Goal: Transaction & Acquisition: Subscribe to service/newsletter

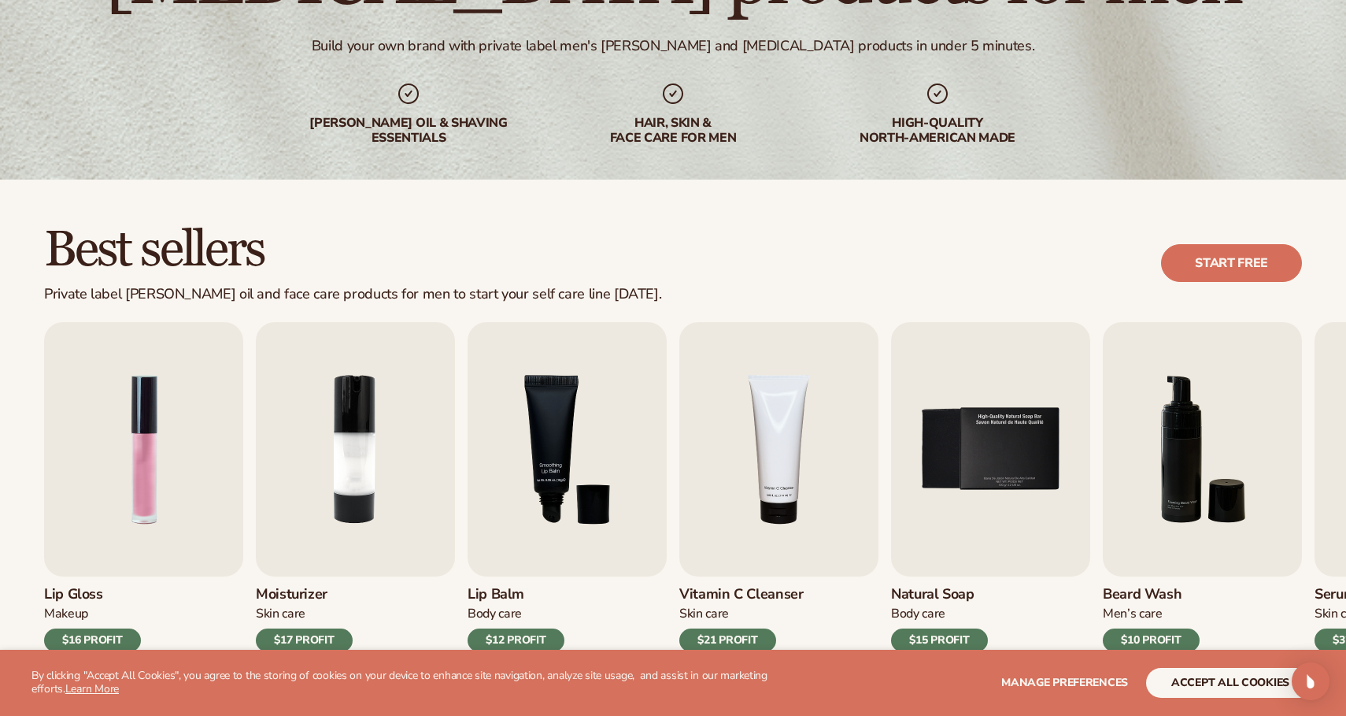
scroll to position [245, 0]
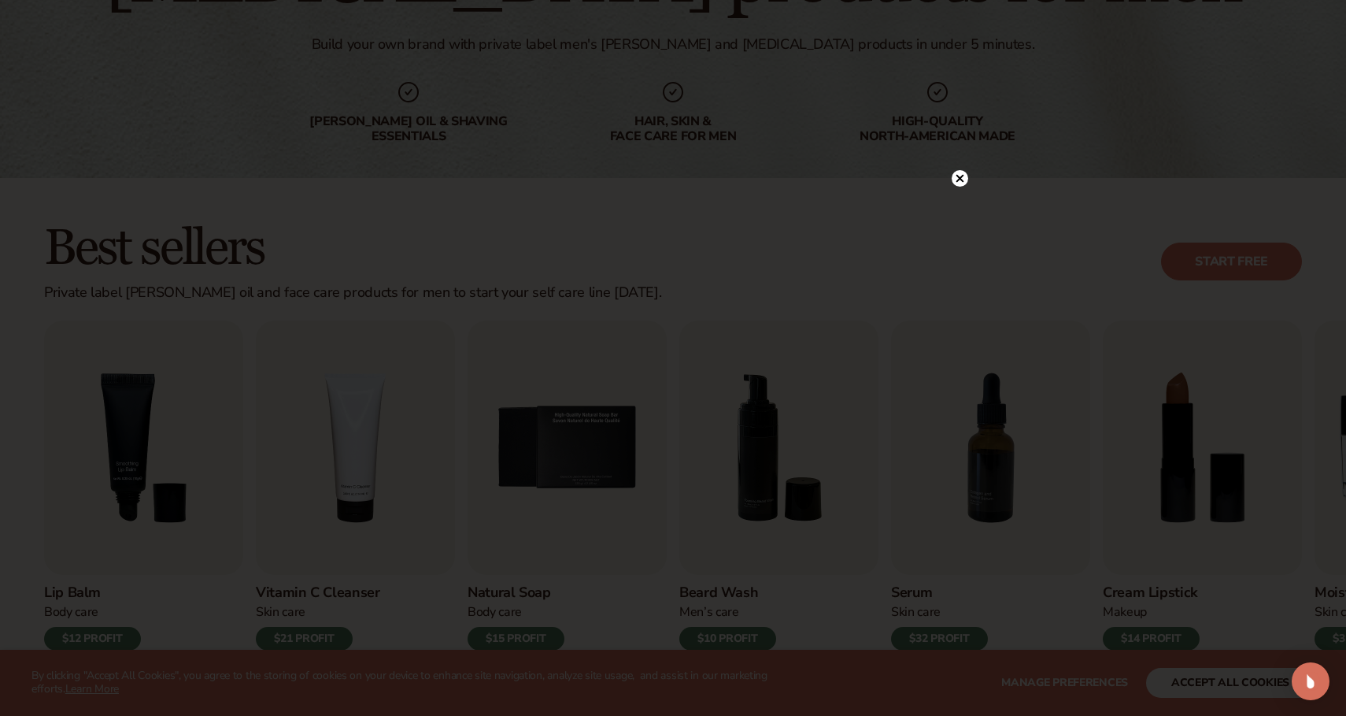
click at [954, 172] on icon at bounding box center [960, 178] width 17 height 17
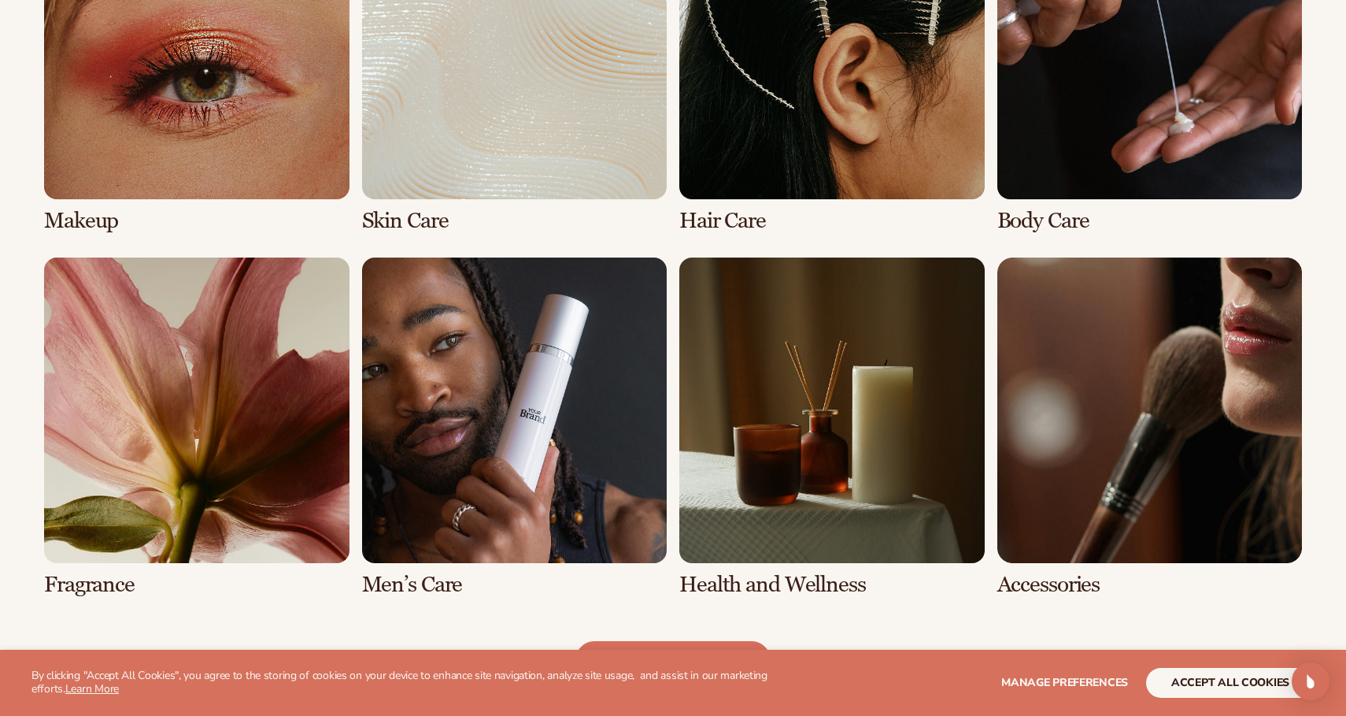
scroll to position [1315, 0]
click at [408, 573] on link "6 / 8" at bounding box center [514, 426] width 305 height 338
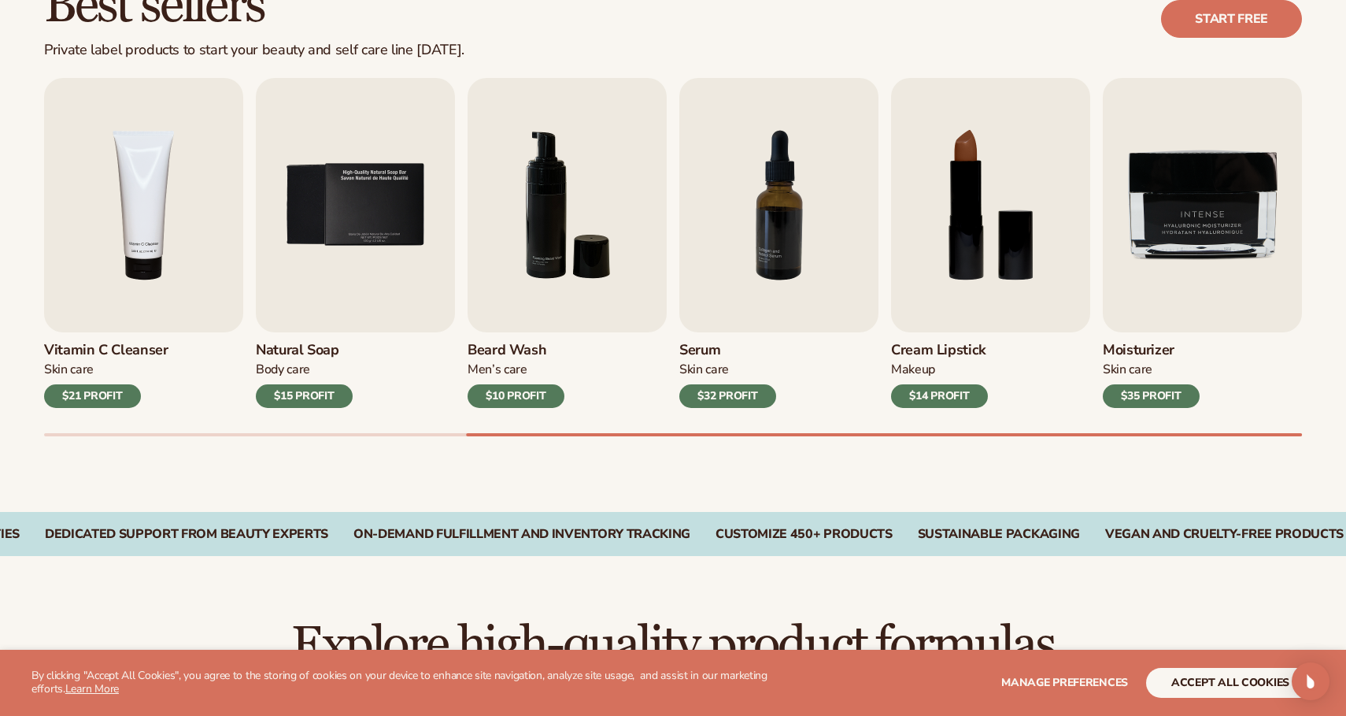
scroll to position [493, 0]
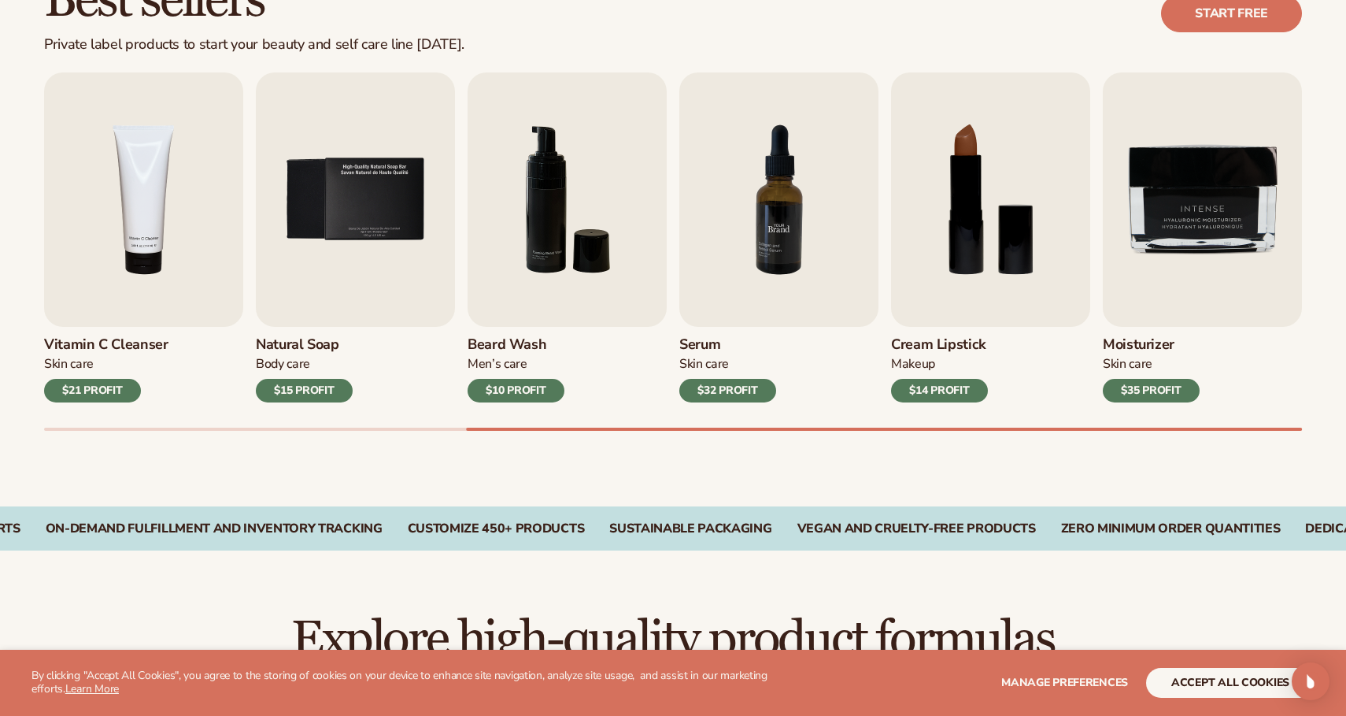
click at [749, 268] on img "7 / 9" at bounding box center [778, 199] width 199 height 254
click at [765, 198] on img "7 / 9" at bounding box center [778, 199] width 199 height 254
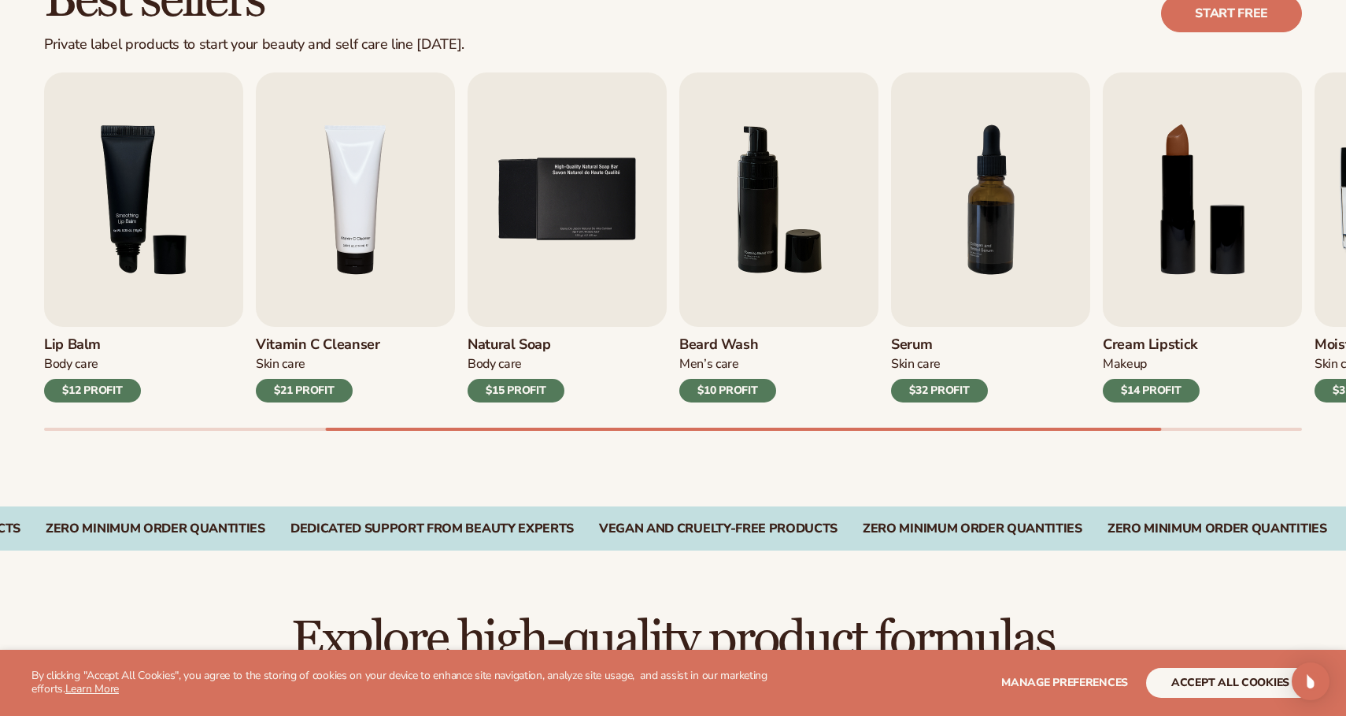
click at [1242, 685] on button "accept all cookies" at bounding box center [1230, 683] width 168 height 30
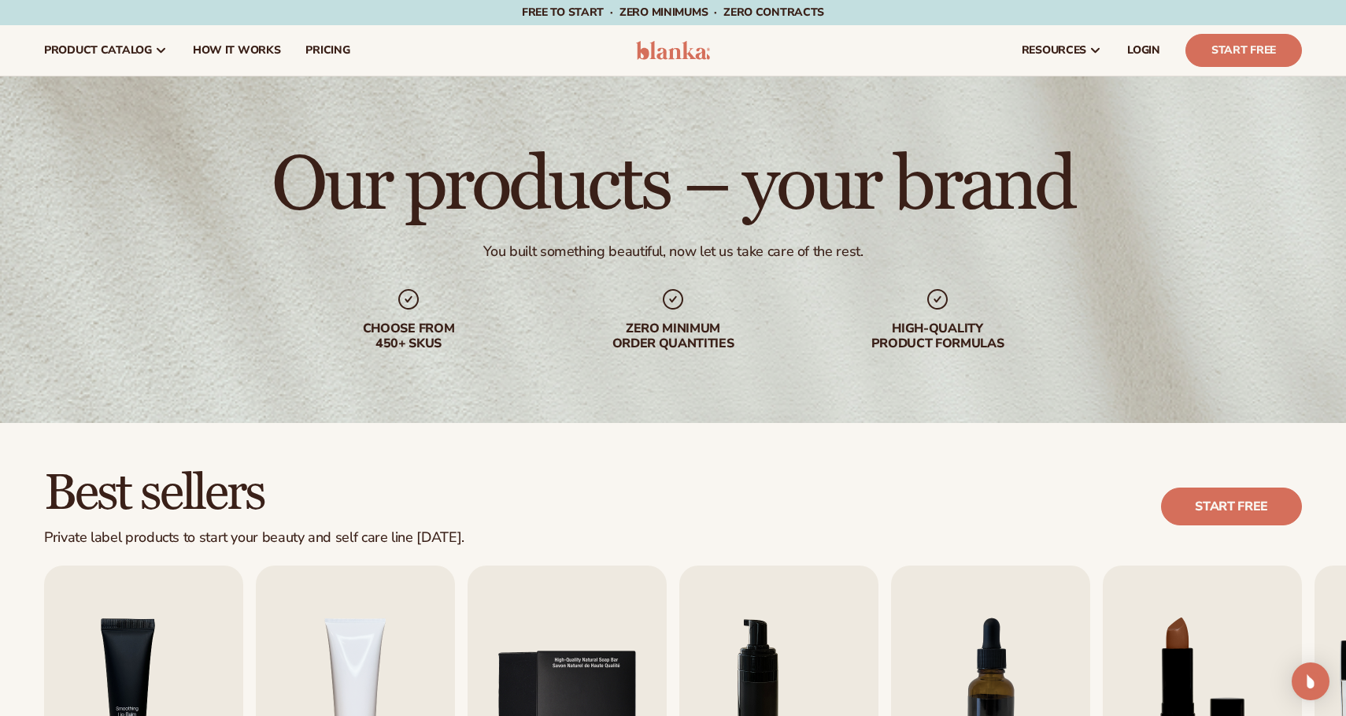
scroll to position [0, 0]
click at [1137, 54] on span "LOGIN" at bounding box center [1143, 50] width 33 height 13
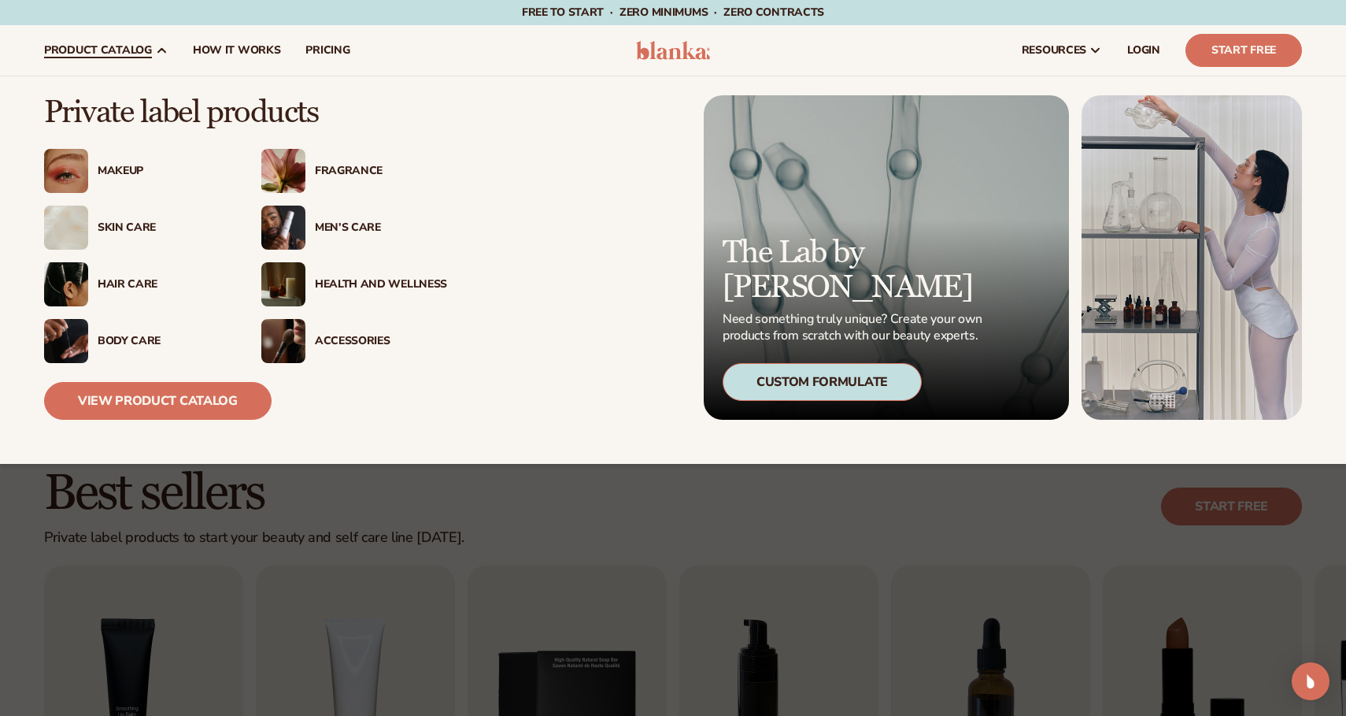
click at [87, 50] on span "product catalog" at bounding box center [98, 50] width 108 height 13
click at [113, 48] on span "product catalog" at bounding box center [98, 50] width 108 height 13
click at [201, 389] on link "View Product Catalog" at bounding box center [157, 401] width 227 height 38
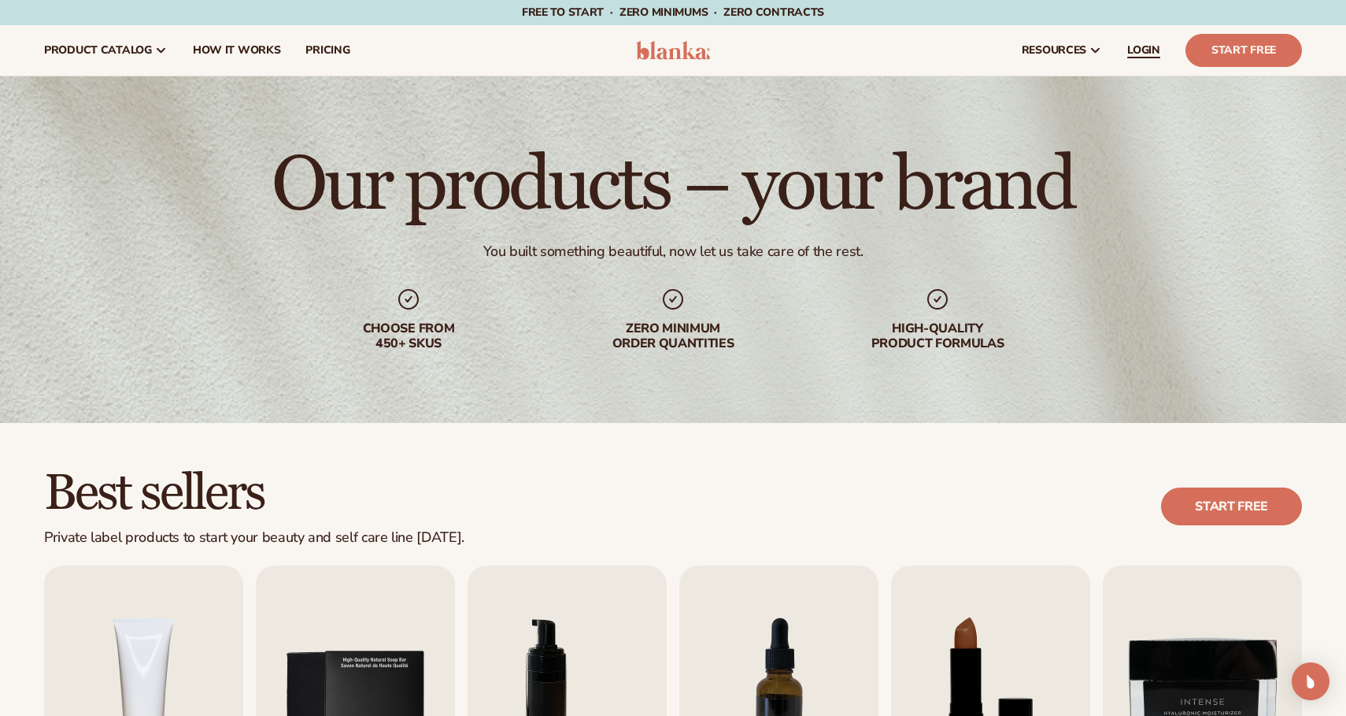
click at [1144, 46] on span "LOGIN" at bounding box center [1143, 50] width 33 height 13
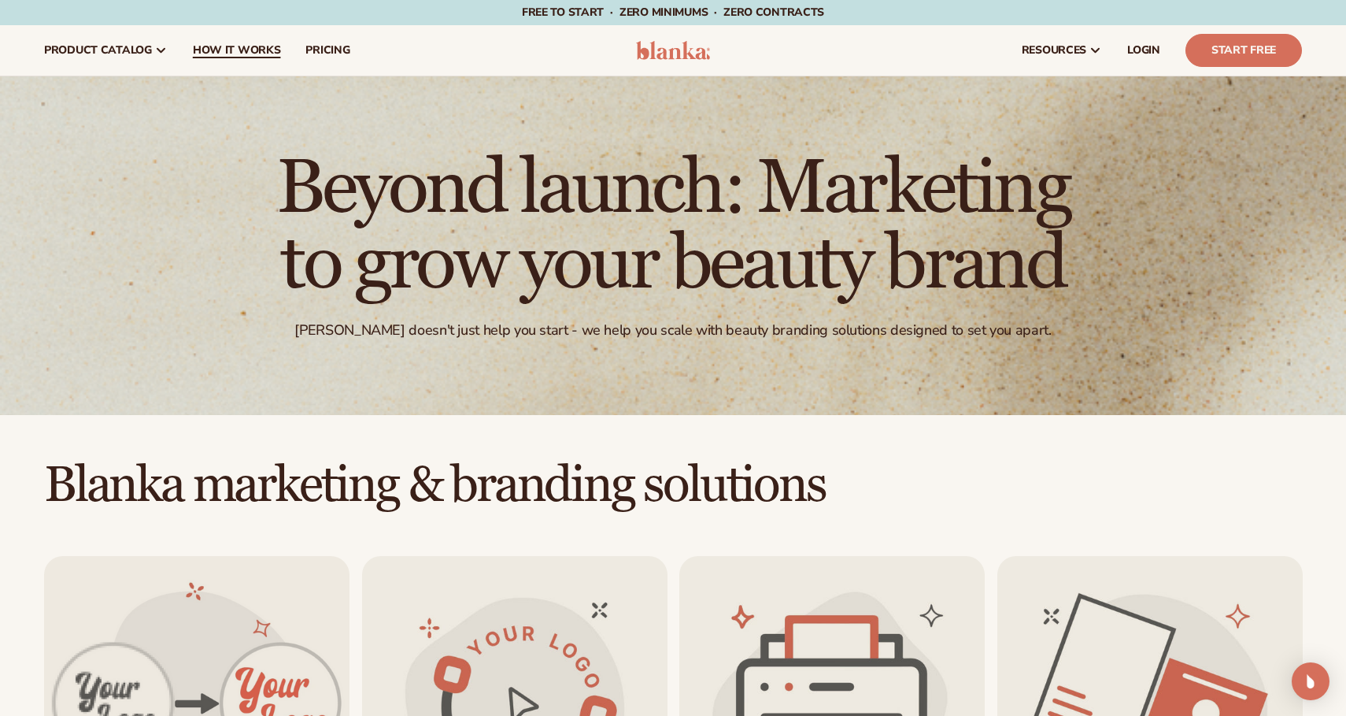
click at [249, 47] on span "How It Works" at bounding box center [237, 50] width 88 height 13
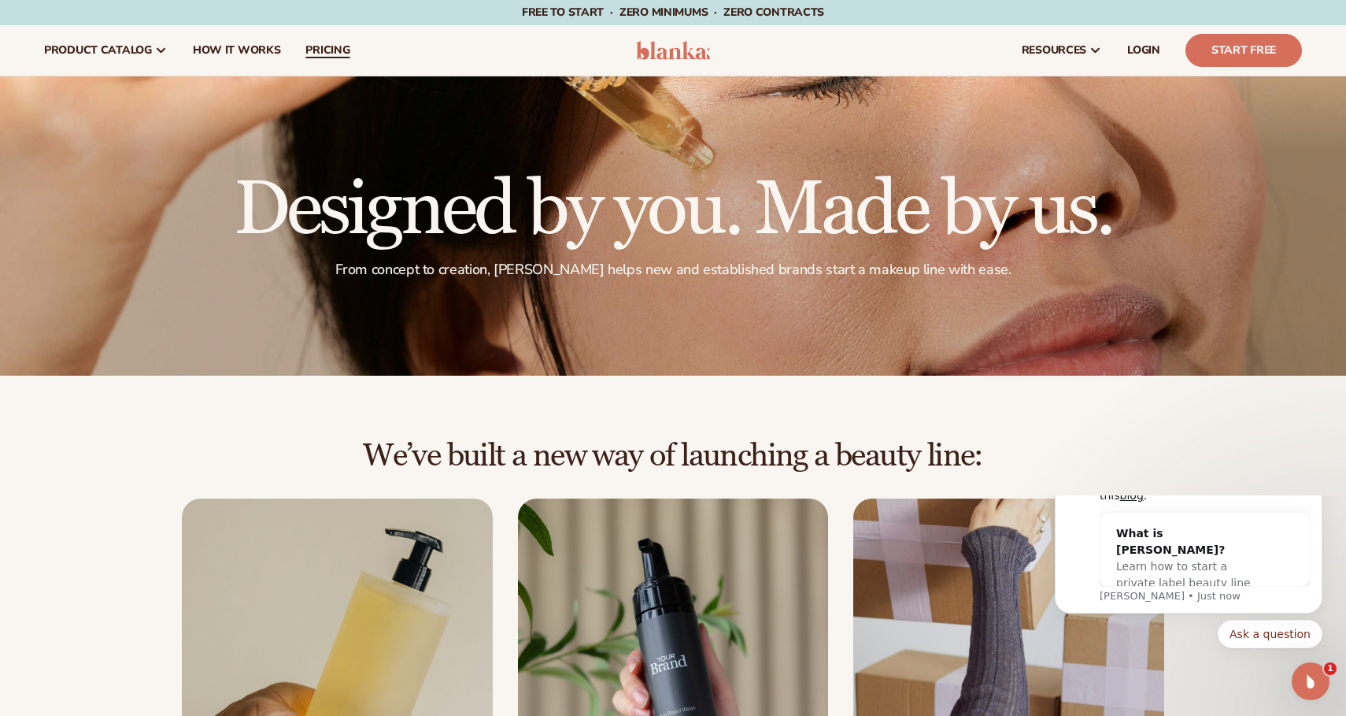
click at [331, 46] on span "pricing" at bounding box center [327, 50] width 44 height 13
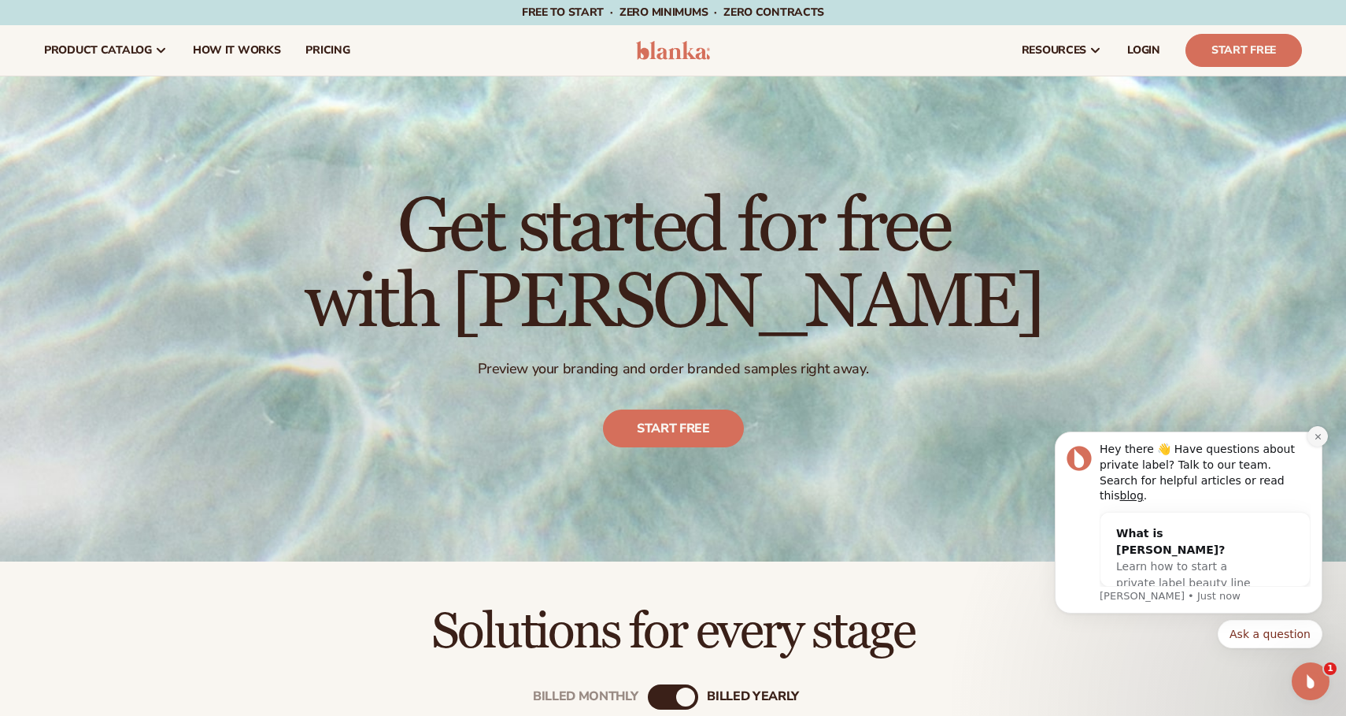
click at [1315, 446] on button "Dismiss notification" at bounding box center [1318, 436] width 20 height 20
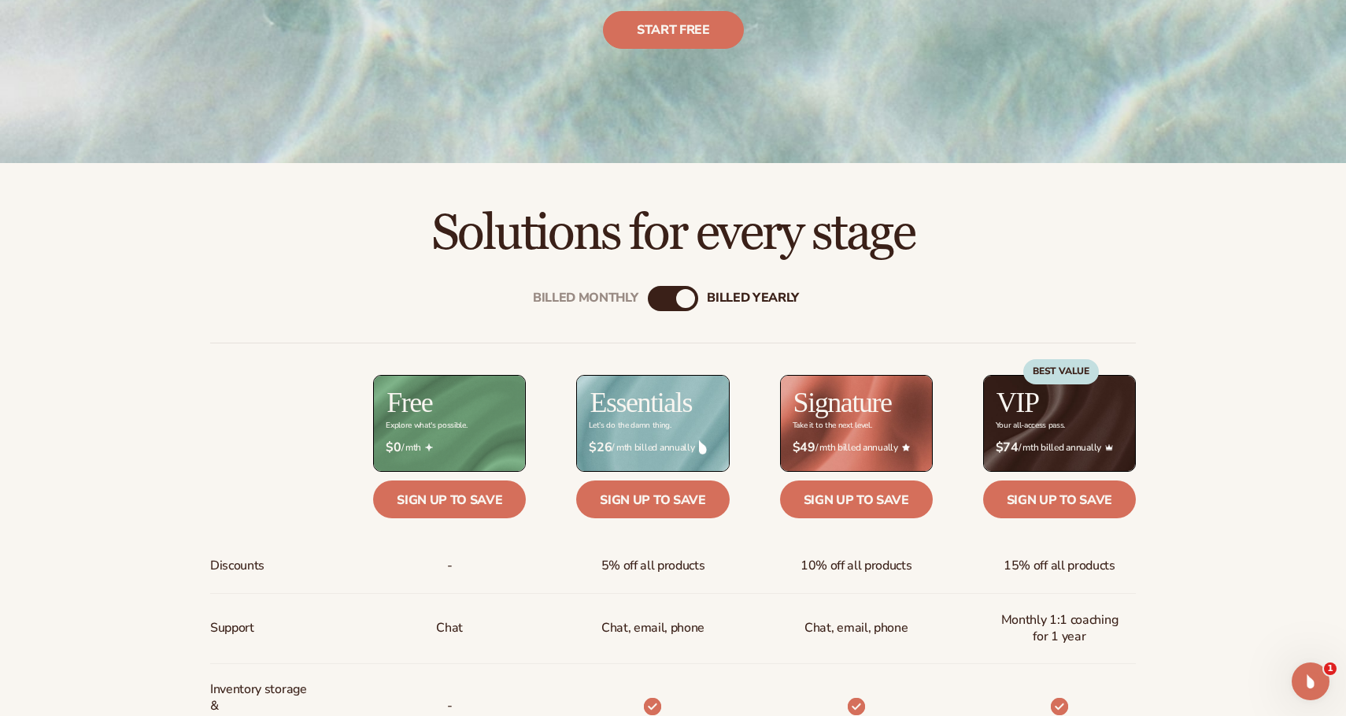
scroll to position [398, 0]
click at [685, 302] on div "billed Yearly" at bounding box center [685, 298] width 19 height 19
click at [656, 291] on div "Billed Monthly" at bounding box center [657, 298] width 19 height 19
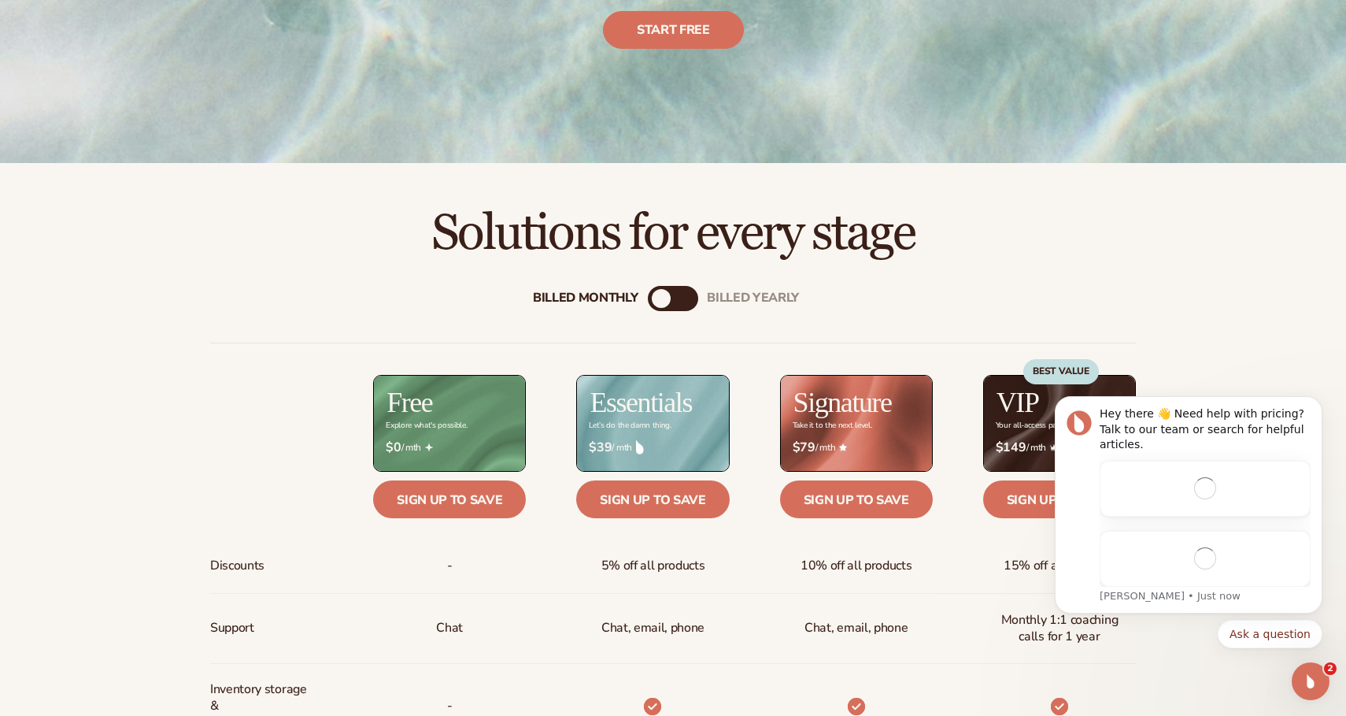
scroll to position [0, 0]
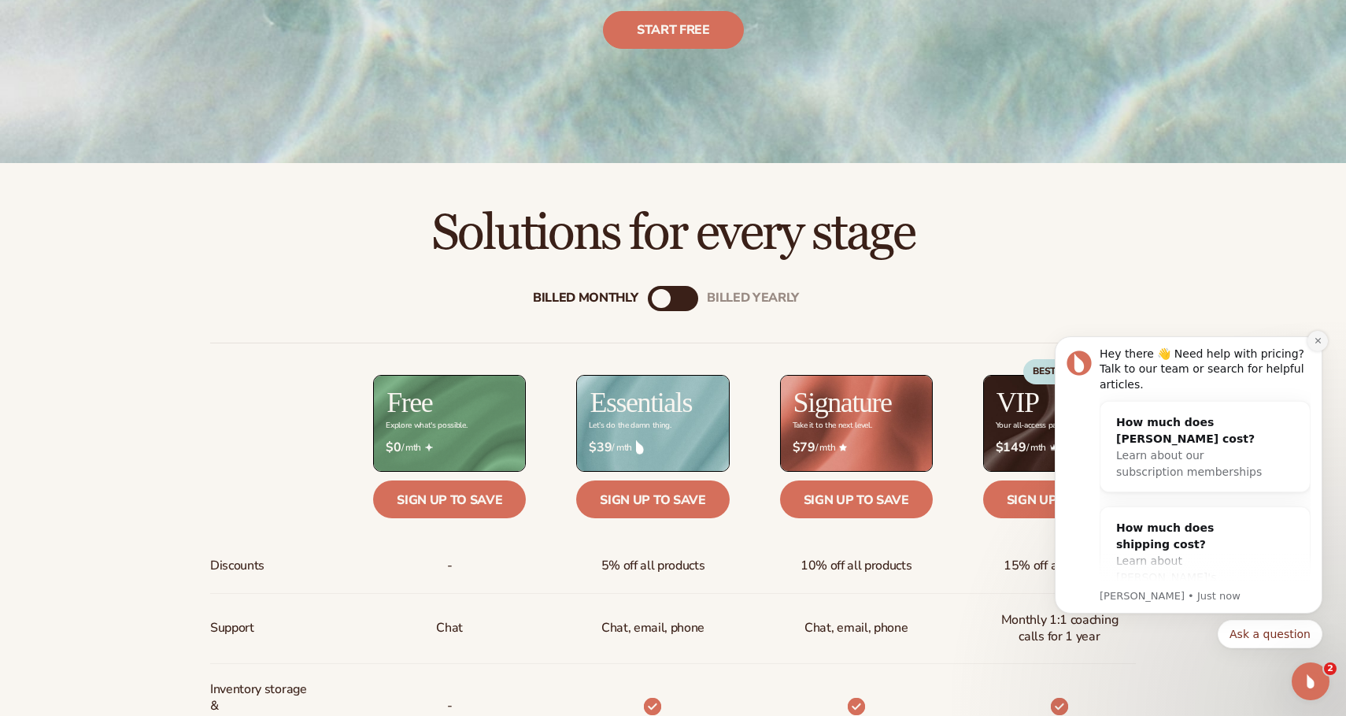
click at [1319, 341] on icon "Dismiss notification" at bounding box center [1318, 340] width 9 height 9
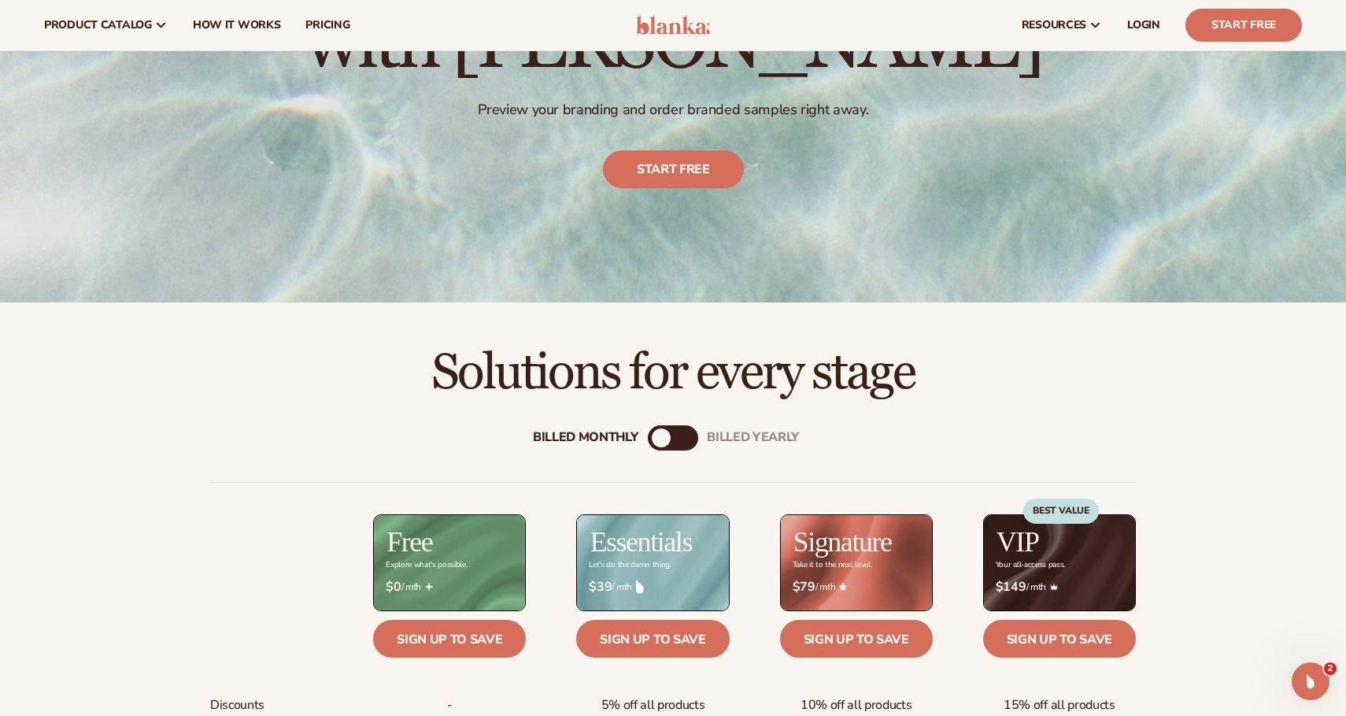
scroll to position [256, 0]
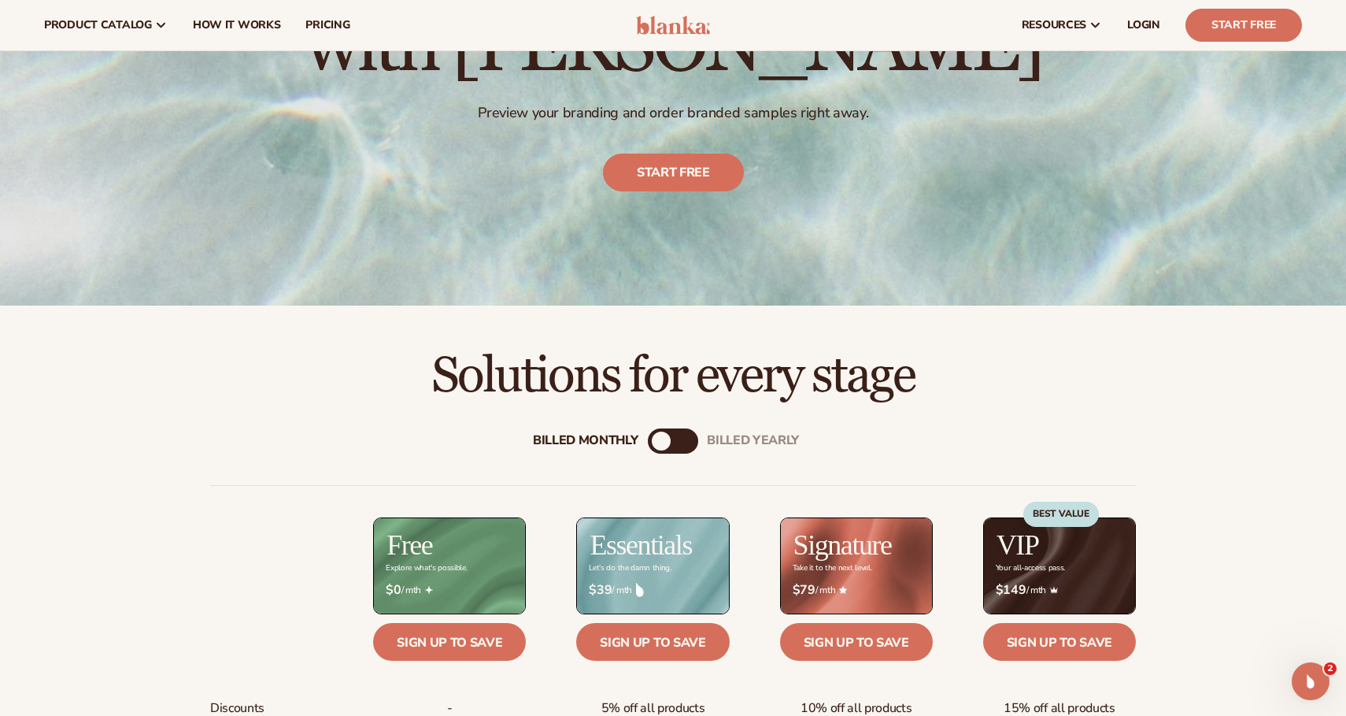
click at [664, 438] on div "Billed Monthly" at bounding box center [661, 440] width 19 height 19
click at [684, 437] on div "billed Yearly" at bounding box center [688, 440] width 19 height 19
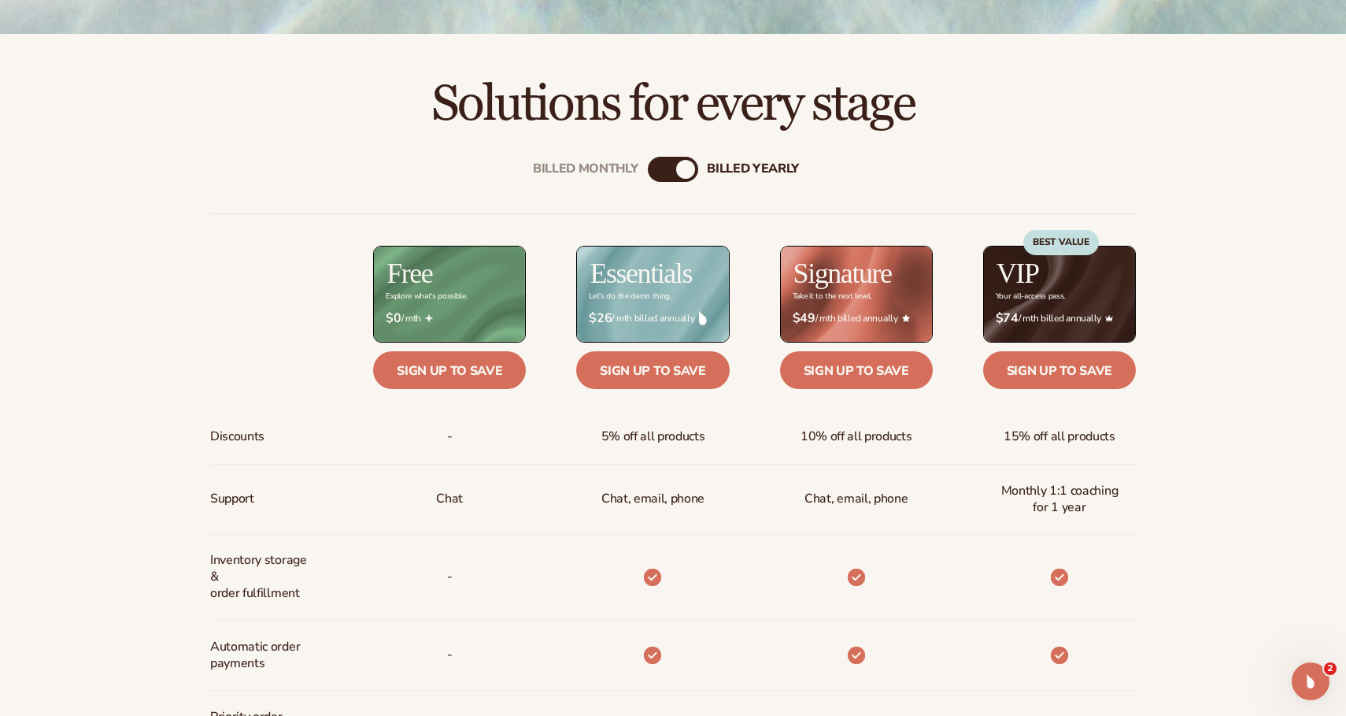
scroll to position [527, 0]
click at [1070, 316] on div "BEST VALUE" at bounding box center [1061, 277] width 76 height 95
click at [1065, 372] on link "Sign up to save" at bounding box center [1059, 370] width 153 height 38
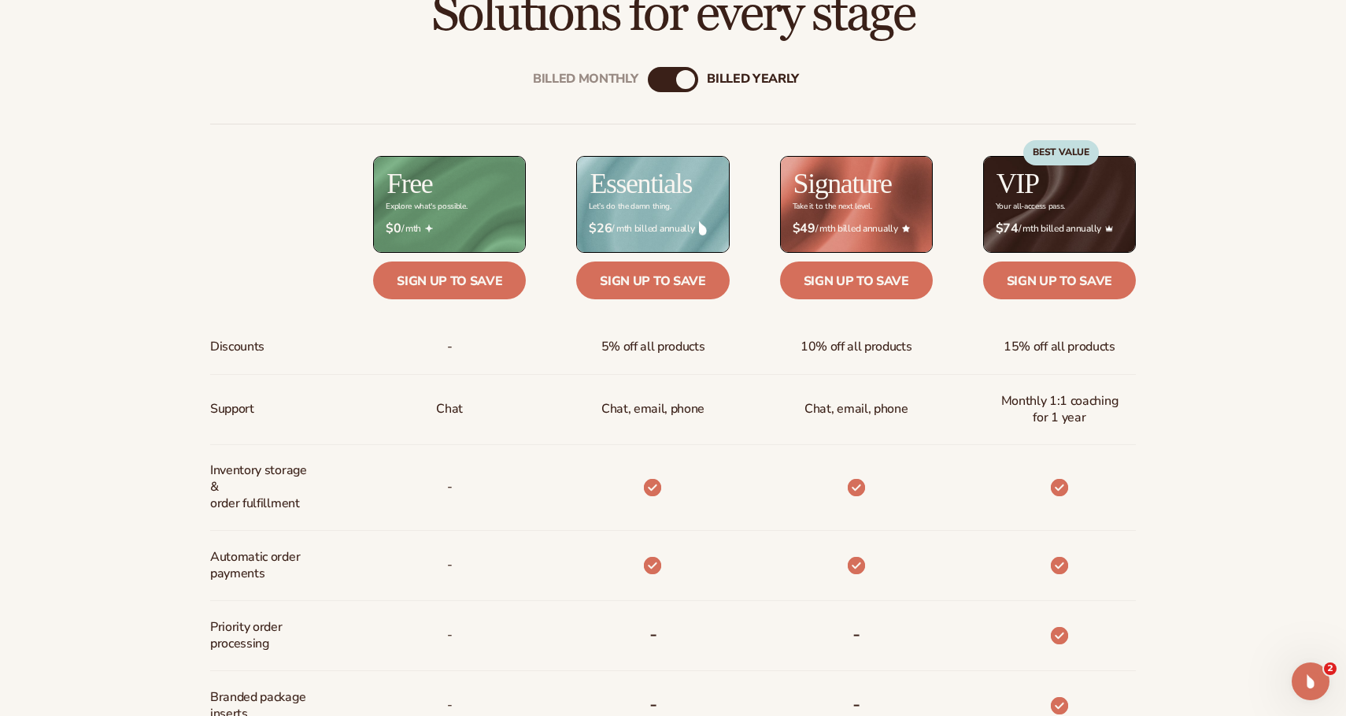
scroll to position [618, 0]
click at [1068, 271] on link "Sign up to save" at bounding box center [1059, 280] width 153 height 38
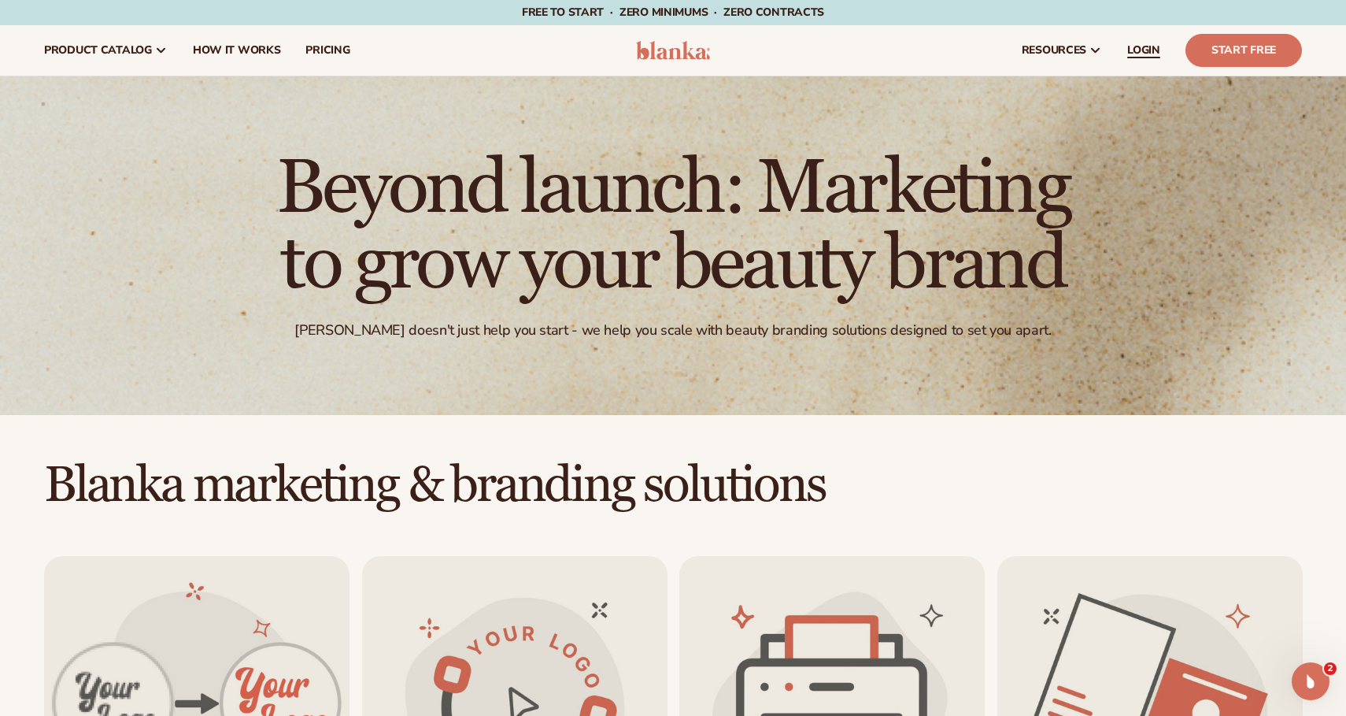
click at [1145, 52] on span "LOGIN" at bounding box center [1143, 50] width 33 height 13
